Goal: Navigation & Orientation: Find specific page/section

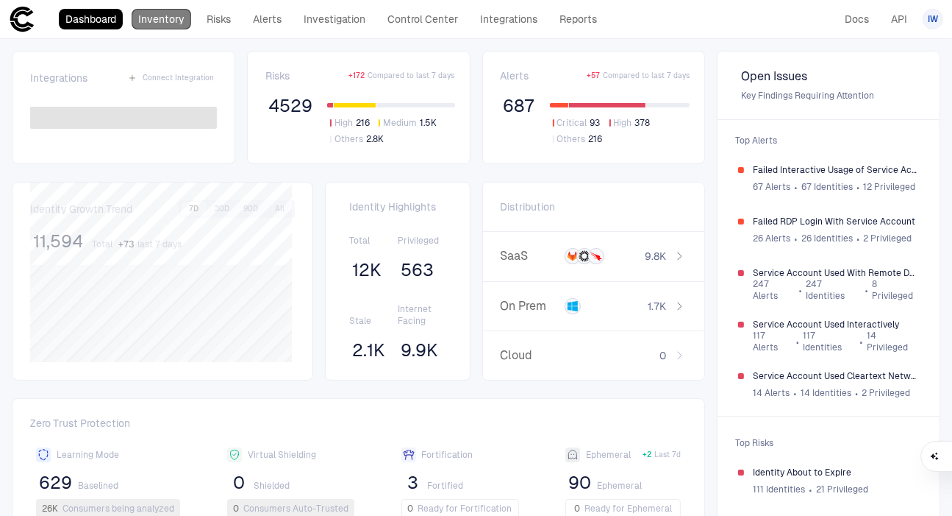
click at [160, 24] on link "Inventory" at bounding box center [162, 19] width 60 height 21
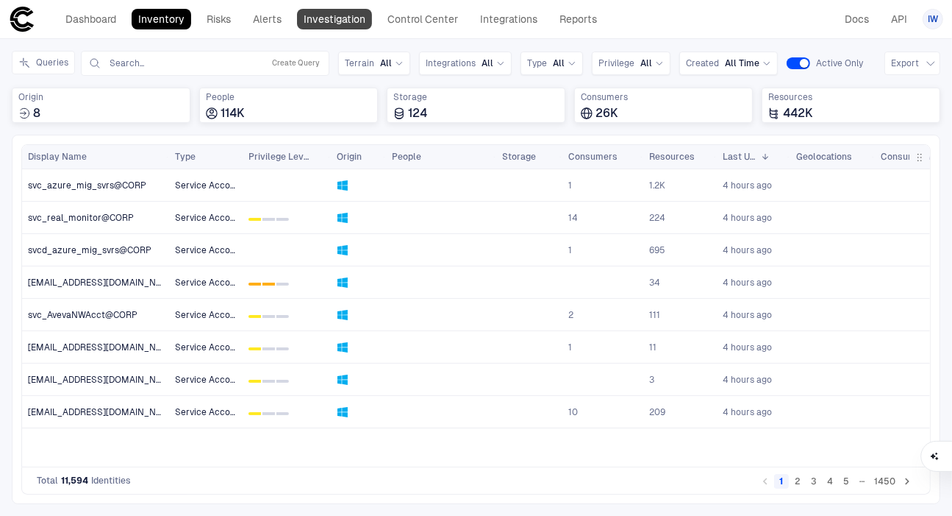
click at [321, 23] on link "Investigation" at bounding box center [334, 19] width 75 height 21
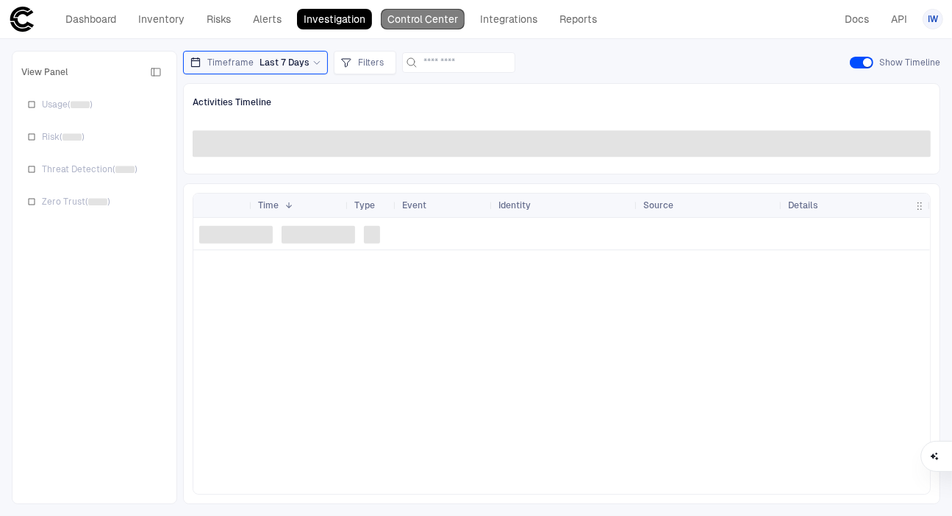
click at [404, 16] on link "Control Center" at bounding box center [423, 19] width 84 height 21
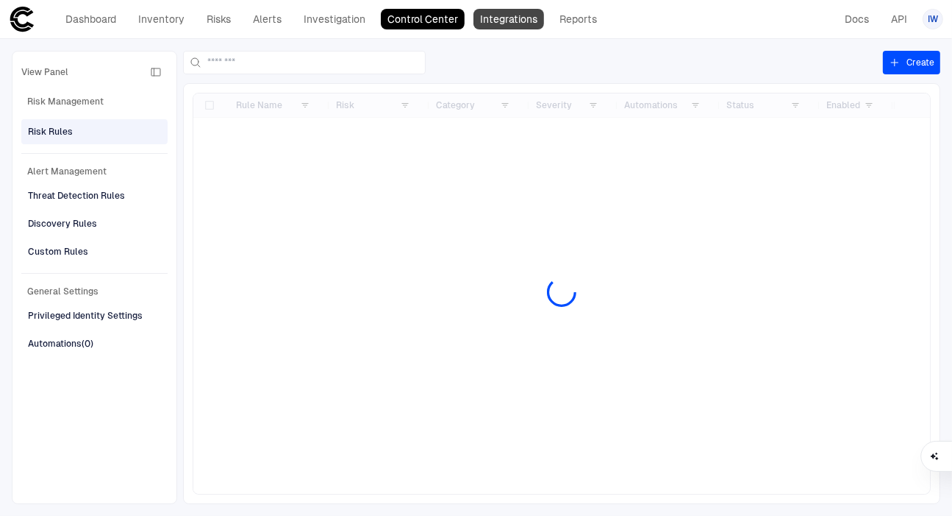
click at [513, 21] on link "Integrations" at bounding box center [509, 19] width 71 height 21
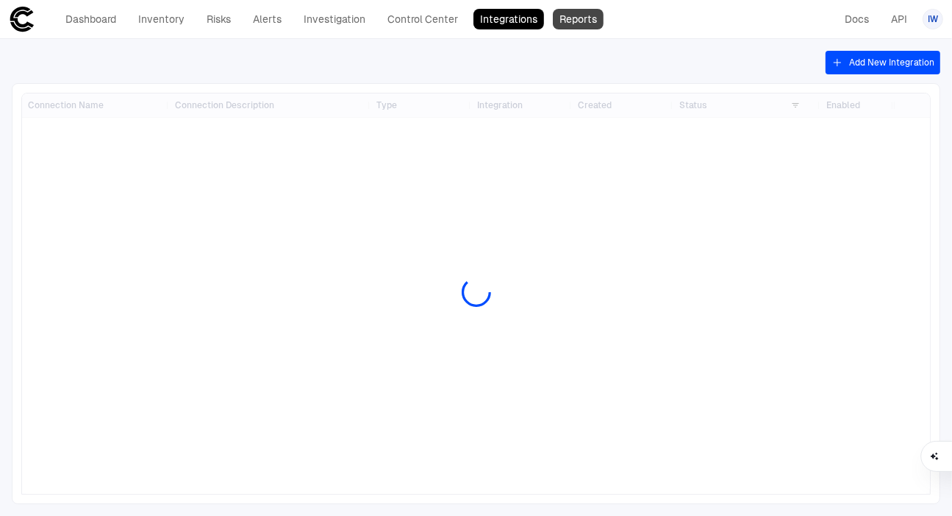
click at [579, 21] on link "Reports" at bounding box center [578, 19] width 51 height 21
